Goal: Transaction & Acquisition: Purchase product/service

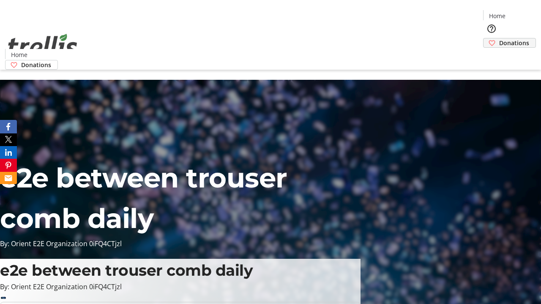
click at [499, 38] on span "Donations" at bounding box center [514, 42] width 30 height 9
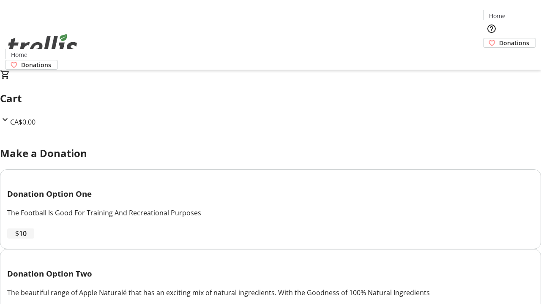
click at [27, 239] on span "$10" at bounding box center [20, 234] width 11 height 10
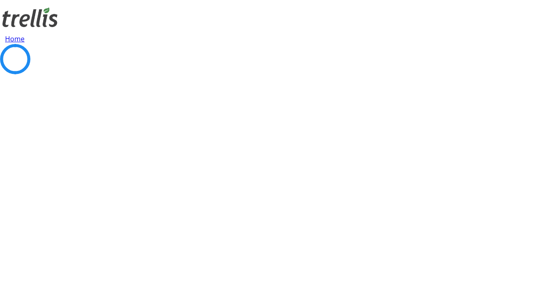
select select "CA"
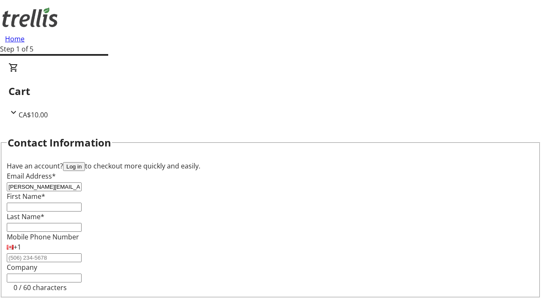
type input "[PERSON_NAME][EMAIL_ADDRESS][DOMAIN_NAME]"
type input "[PERSON_NAME]"
type input "Littel"
type input "[STREET_ADDRESS][PERSON_NAME]"
type input "Kelowna"
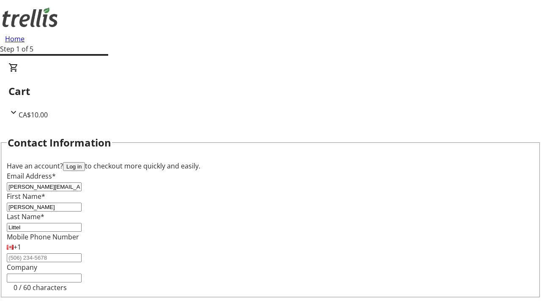
select select "BC"
type input "Kelowna"
type input "V1Y 0C2"
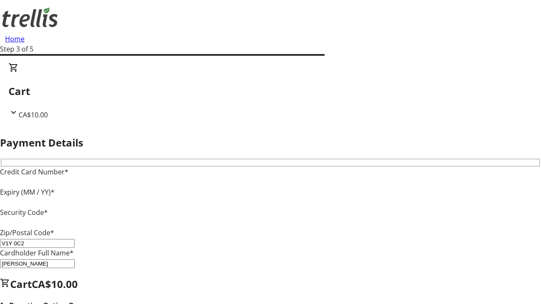
type input "V1Y 0C2"
